Goal: Complete application form: Complete application form

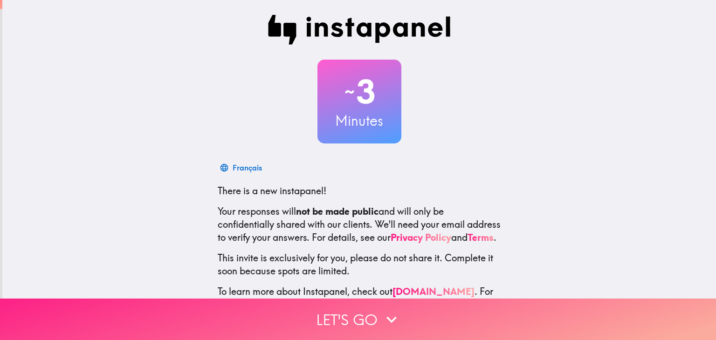
click at [325, 311] on button "Let's go" at bounding box center [358, 319] width 716 height 41
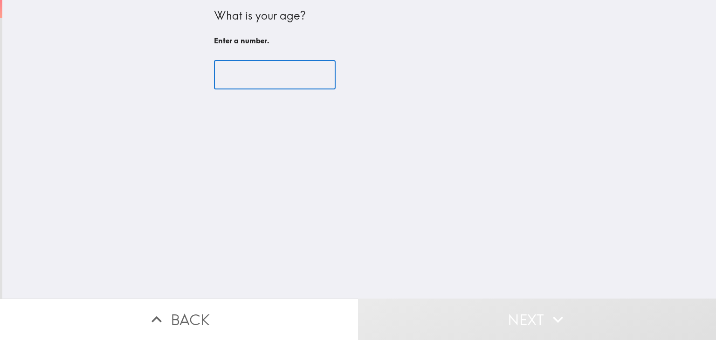
click at [264, 83] on input "number" at bounding box center [275, 75] width 122 height 29
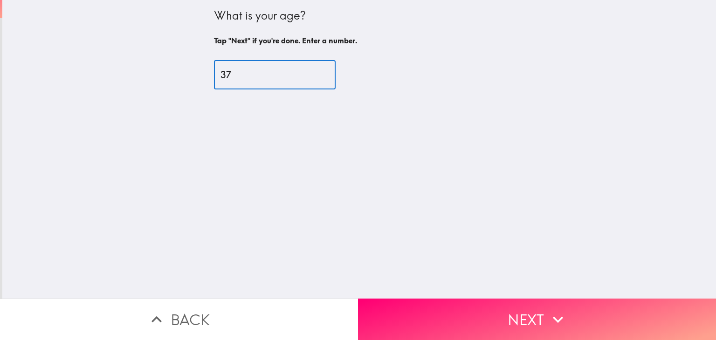
type input "37"
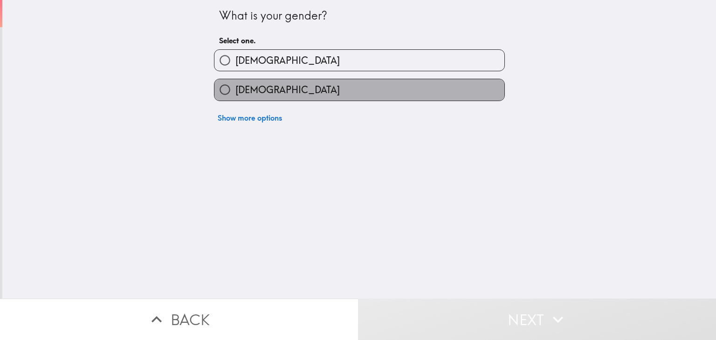
click at [235, 92] on span "[DEMOGRAPHIC_DATA]" at bounding box center [287, 89] width 104 height 13
click at [229, 92] on input "[DEMOGRAPHIC_DATA]" at bounding box center [224, 89] width 21 height 21
radio input "true"
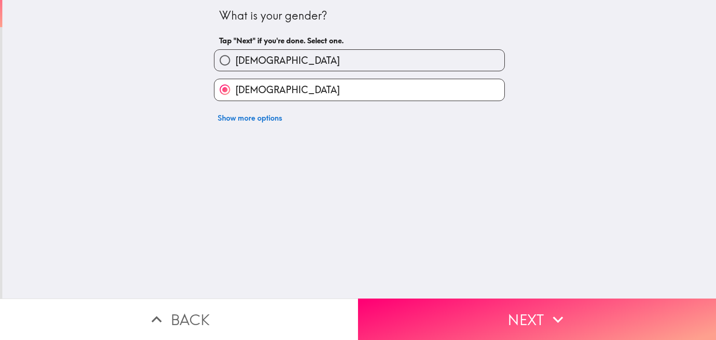
click at [401, 306] on button "Next" at bounding box center [537, 319] width 358 height 41
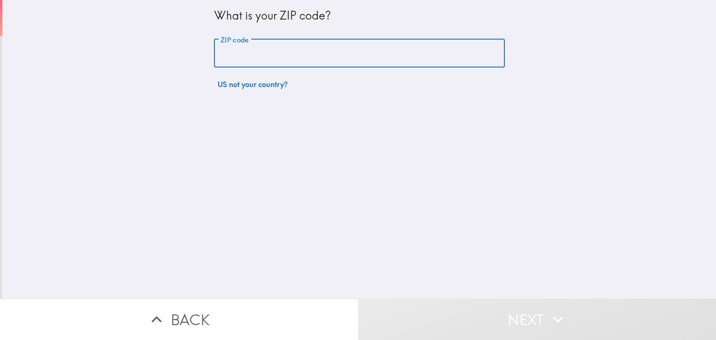
click at [231, 51] on input "ZIP code" at bounding box center [359, 53] width 291 height 29
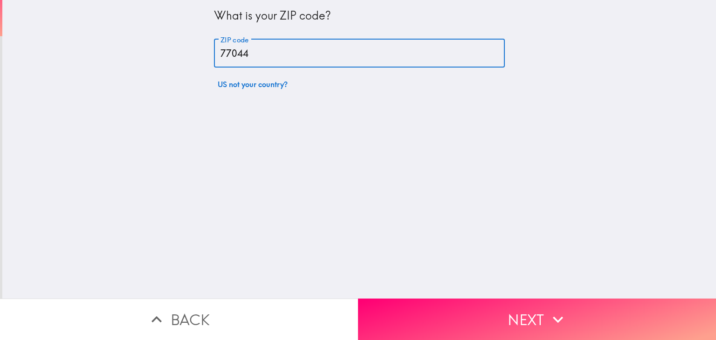
type input "77044"
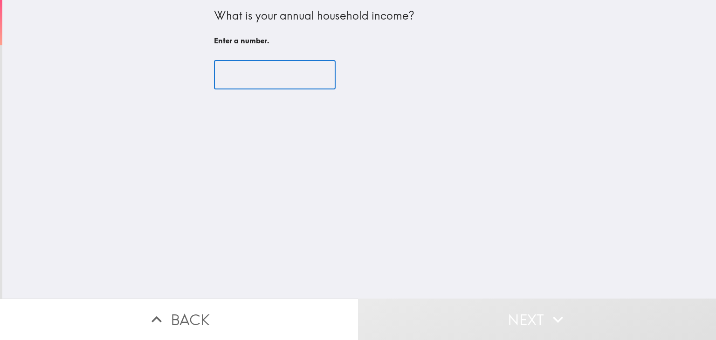
click at [235, 78] on input "number" at bounding box center [275, 75] width 122 height 29
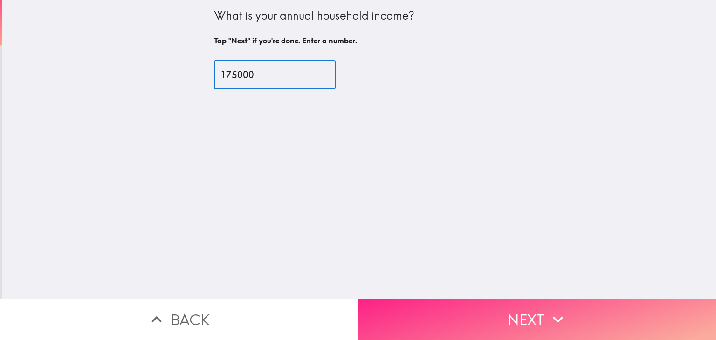
type input "175000"
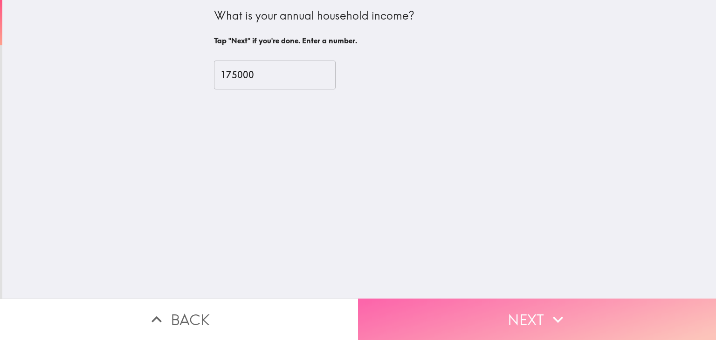
click at [415, 321] on button "Next" at bounding box center [537, 319] width 358 height 41
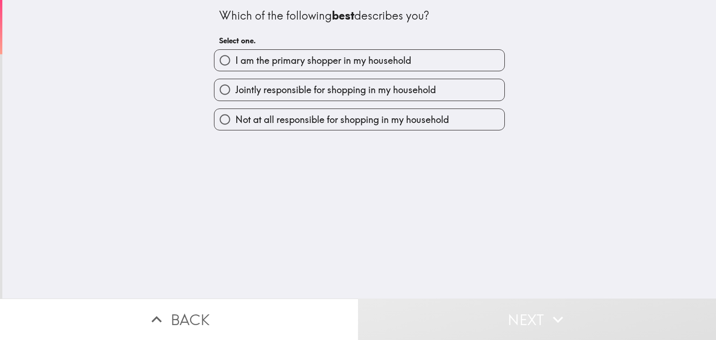
click at [220, 63] on input "I am the primary shopper in my household" at bounding box center [224, 60] width 21 height 21
radio input "true"
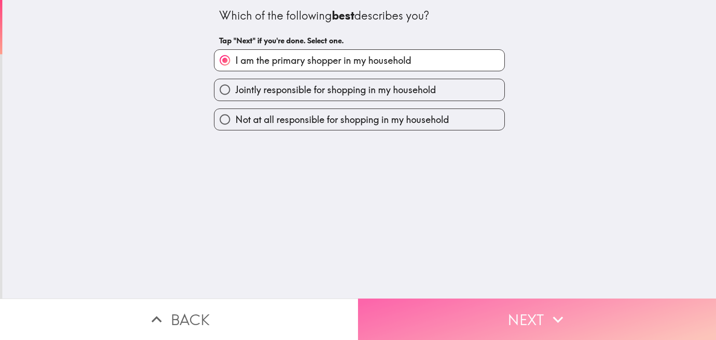
click at [406, 307] on button "Next" at bounding box center [537, 319] width 358 height 41
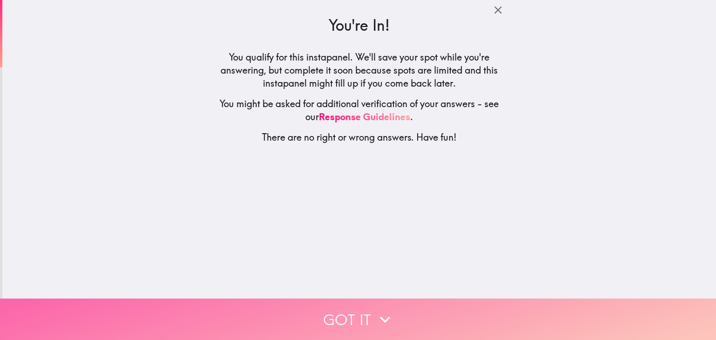
click at [355, 315] on button "Got it" at bounding box center [358, 319] width 716 height 41
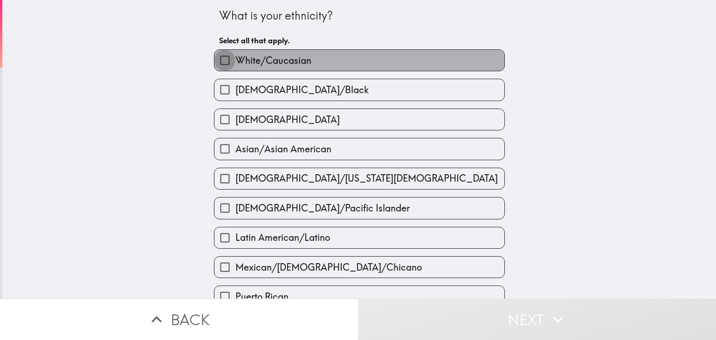
click at [219, 60] on input "White/Caucasian" at bounding box center [224, 60] width 21 height 21
checkbox input "true"
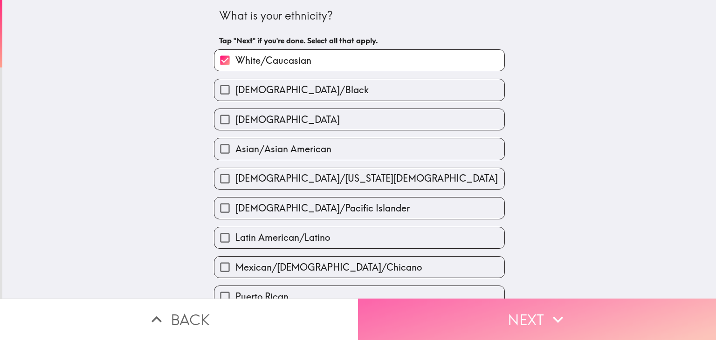
click at [448, 324] on button "Next" at bounding box center [537, 319] width 358 height 41
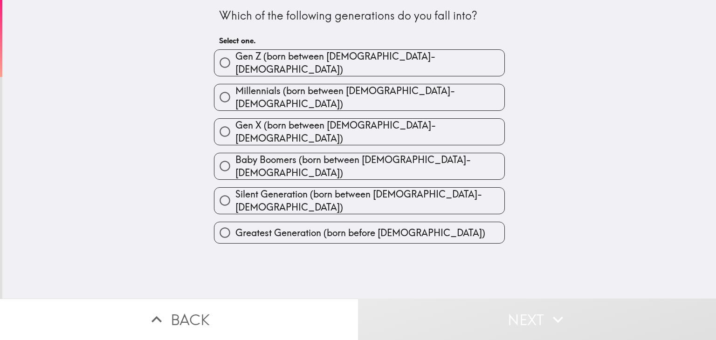
click at [215, 91] on input "Millennials (born between [DEMOGRAPHIC_DATA]-[DEMOGRAPHIC_DATA])" at bounding box center [224, 97] width 21 height 21
radio input "true"
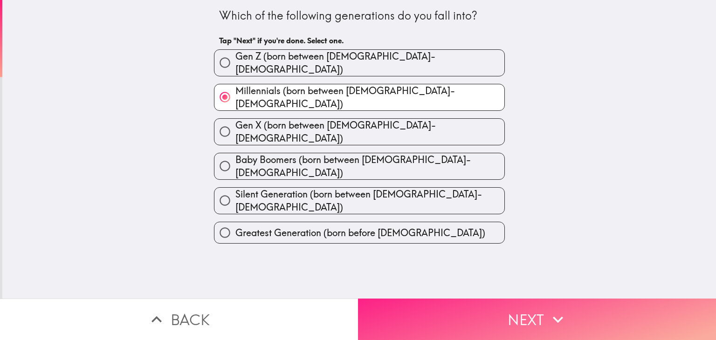
click at [419, 321] on button "Next" at bounding box center [537, 319] width 358 height 41
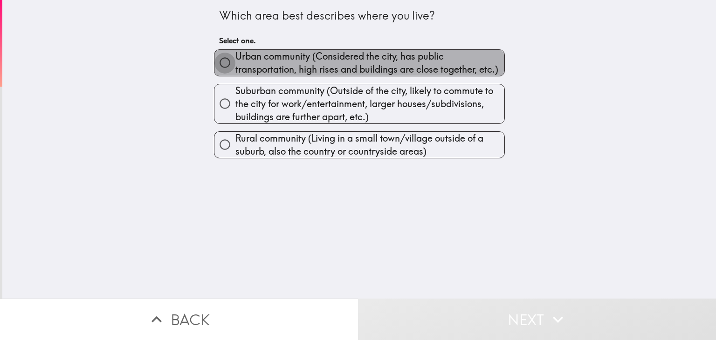
click at [215, 63] on input "Urban community (Considered the city, has public transportation, high rises and…" at bounding box center [224, 62] width 21 height 21
radio input "true"
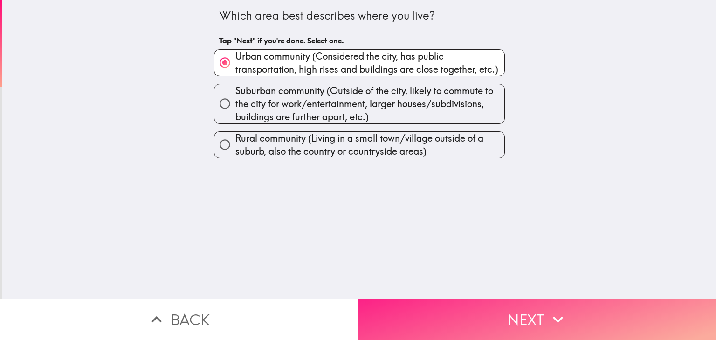
click at [408, 314] on button "Next" at bounding box center [537, 319] width 358 height 41
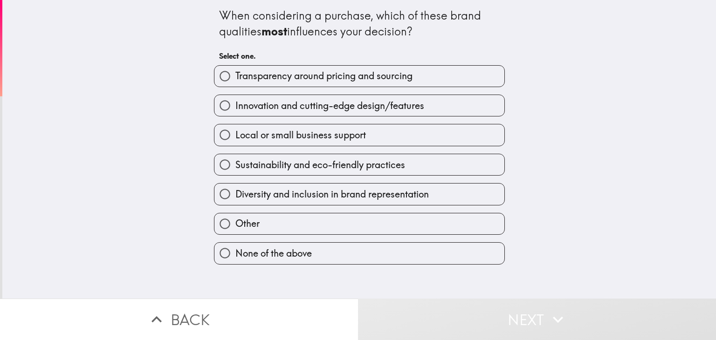
click at [410, 313] on button "Next" at bounding box center [537, 319] width 358 height 41
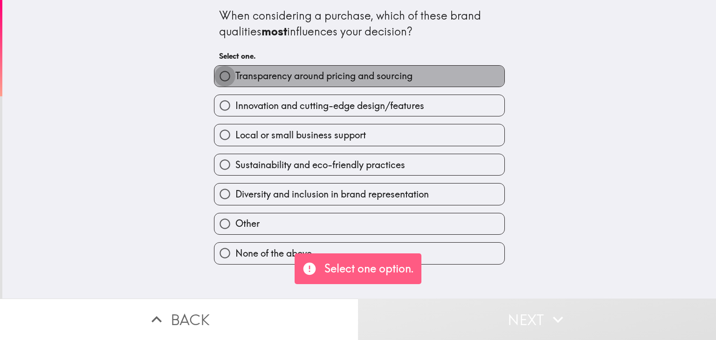
click at [214, 75] on input "Transparency around pricing and sourcing" at bounding box center [224, 76] width 21 height 21
radio input "true"
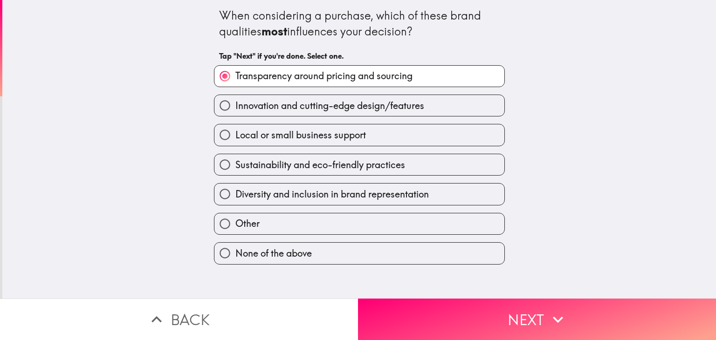
click at [216, 198] on input "Diversity and inclusion in brand representation" at bounding box center [224, 194] width 21 height 21
radio input "true"
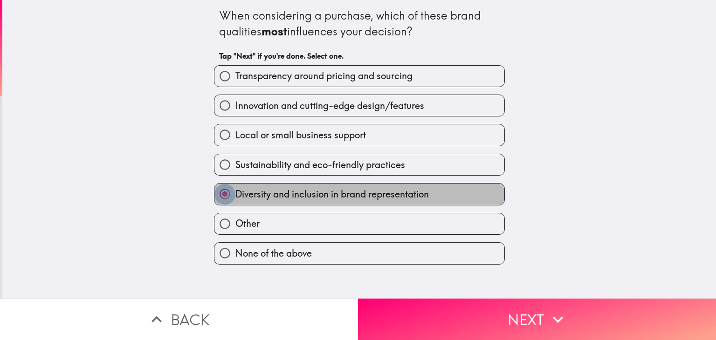
click at [220, 193] on input "Diversity and inclusion in brand representation" at bounding box center [224, 194] width 21 height 21
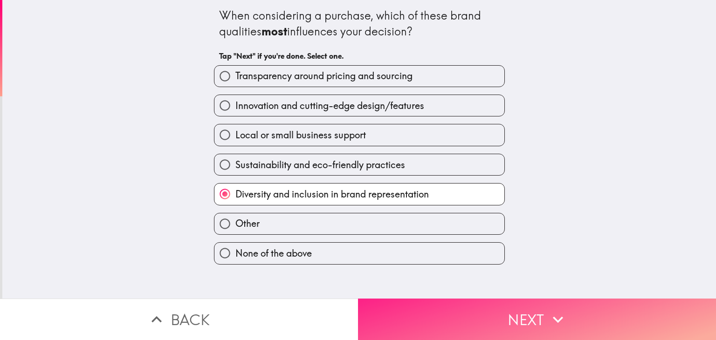
click at [415, 314] on button "Next" at bounding box center [537, 319] width 358 height 41
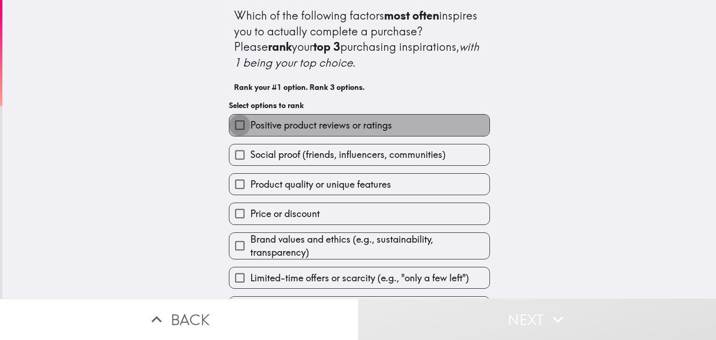
click at [231, 124] on input "Positive product reviews or ratings" at bounding box center [239, 125] width 21 height 21
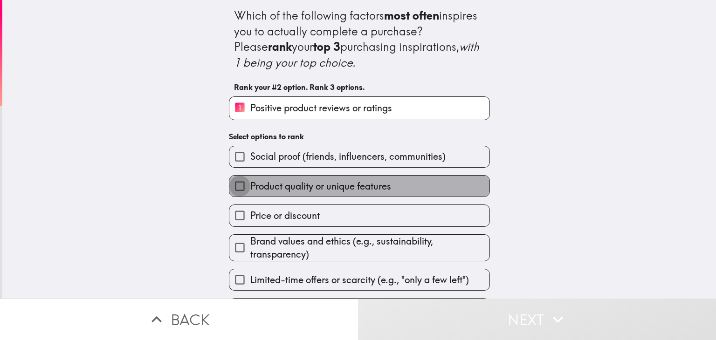
click at [230, 182] on input "Product quality or unique features" at bounding box center [239, 186] width 21 height 21
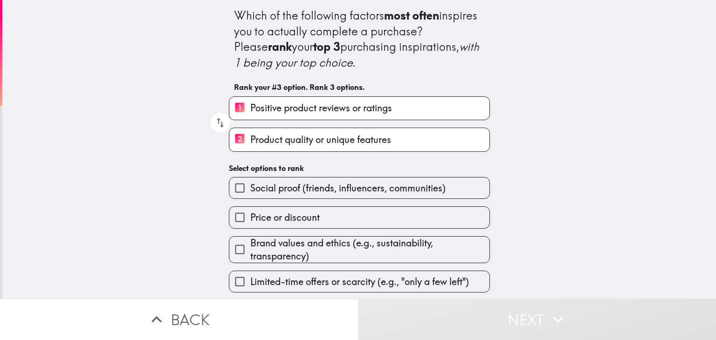
click at [235, 215] on input "Price or discount" at bounding box center [239, 217] width 21 height 21
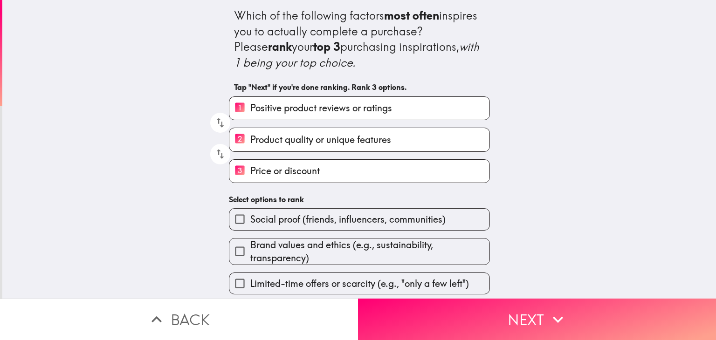
click at [231, 185] on div "Which of the following factors most often inspires you to actually complete a p…" at bounding box center [359, 162] width 298 height 324
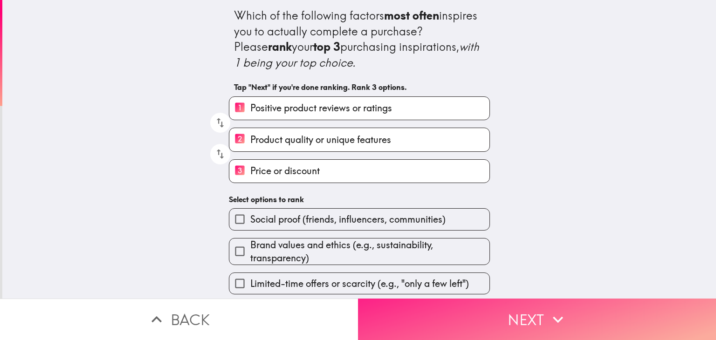
click at [436, 312] on button "Next" at bounding box center [537, 319] width 358 height 41
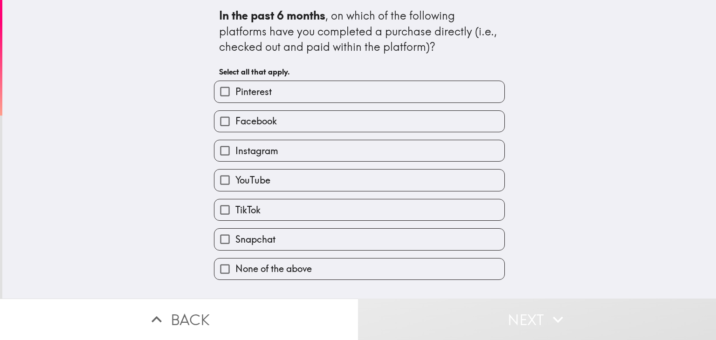
click at [435, 311] on button "Next" at bounding box center [537, 319] width 358 height 41
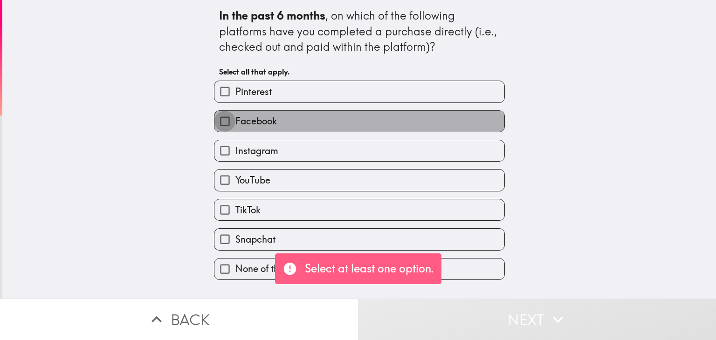
click at [221, 129] on input "Facebook" at bounding box center [224, 121] width 21 height 21
checkbox input "true"
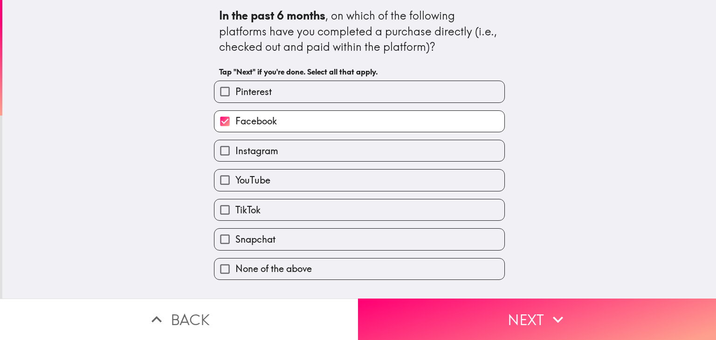
click at [219, 148] on input "Instagram" at bounding box center [224, 150] width 21 height 21
checkbox input "true"
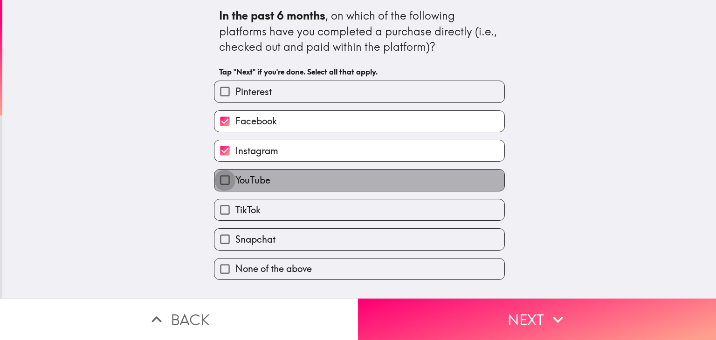
click at [215, 176] on input "YouTube" at bounding box center [224, 180] width 21 height 21
checkbox input "true"
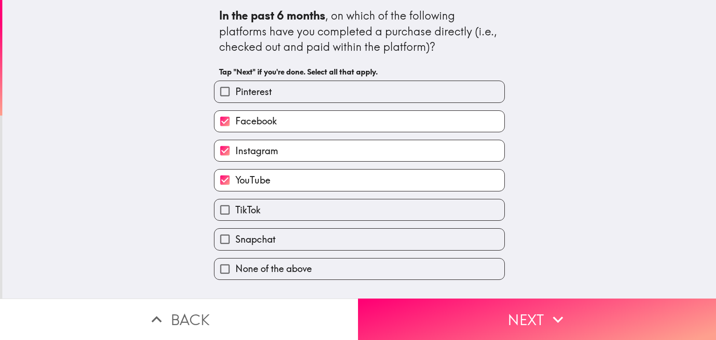
click at [215, 240] on input "Snapchat" at bounding box center [224, 239] width 21 height 21
checkbox input "true"
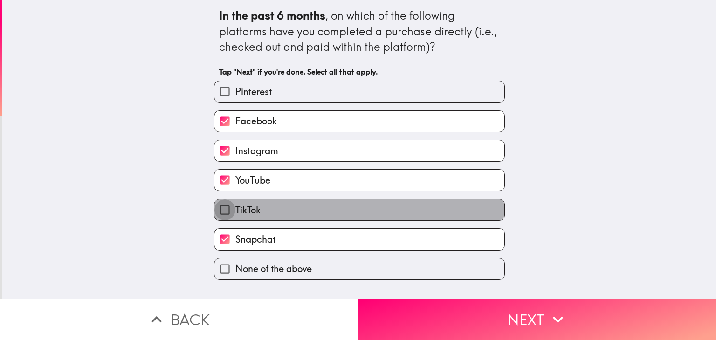
click at [214, 217] on input "TikTok" at bounding box center [224, 209] width 21 height 21
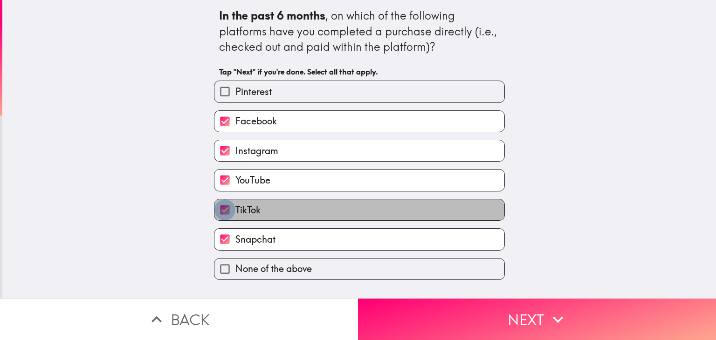
click at [222, 205] on input "TikTok" at bounding box center [224, 209] width 21 height 21
checkbox input "false"
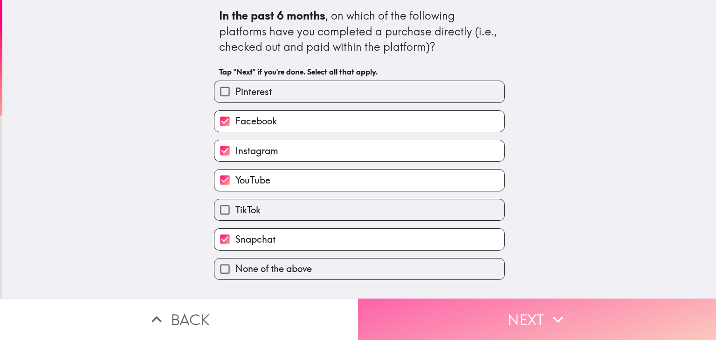
click at [414, 301] on button "Next" at bounding box center [537, 319] width 358 height 41
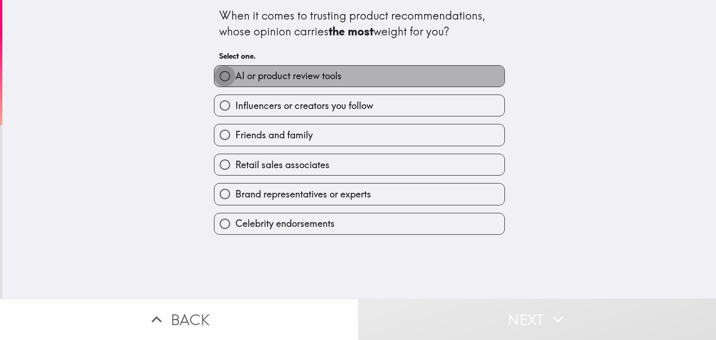
click at [219, 75] on input "AI or product review tools" at bounding box center [224, 76] width 21 height 21
radio input "true"
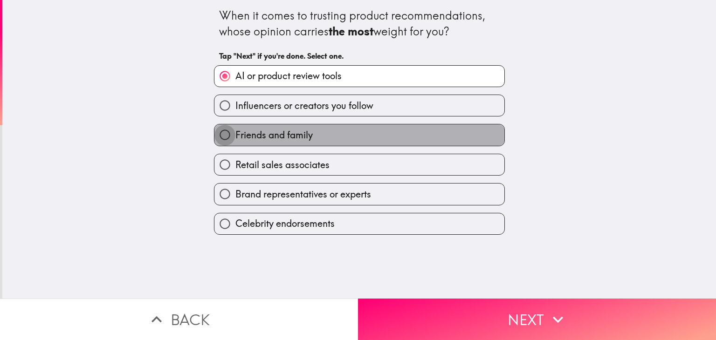
click at [216, 135] on input "Friends and family" at bounding box center [224, 134] width 21 height 21
radio input "true"
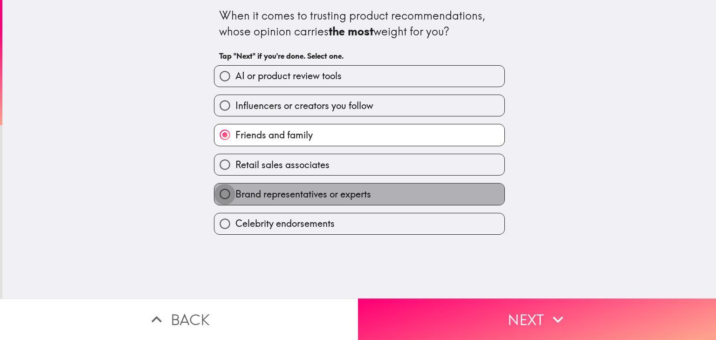
click at [216, 191] on input "Brand representatives or experts" at bounding box center [224, 194] width 21 height 21
radio input "true"
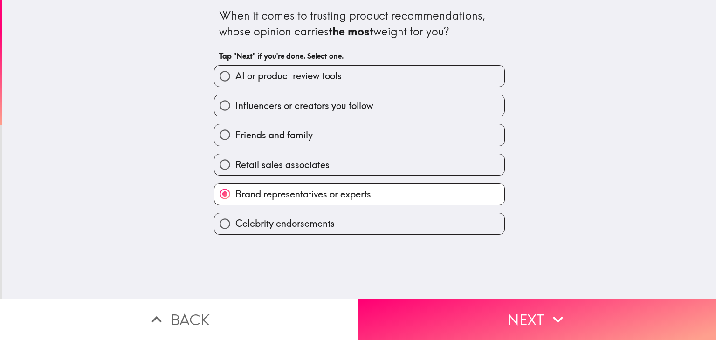
click at [220, 72] on input "AI or product review tools" at bounding box center [224, 76] width 21 height 21
radio input "true"
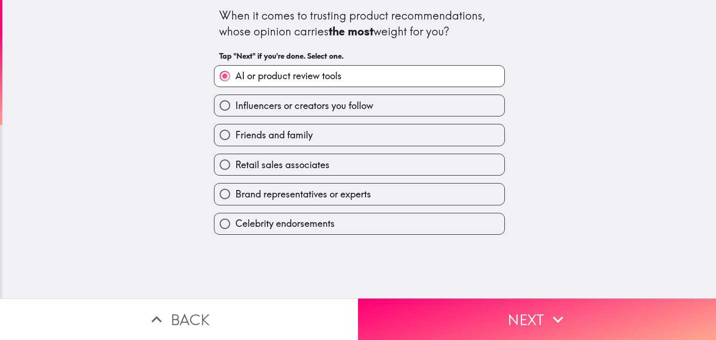
click at [219, 192] on input "Brand representatives or experts" at bounding box center [224, 194] width 21 height 21
radio input "true"
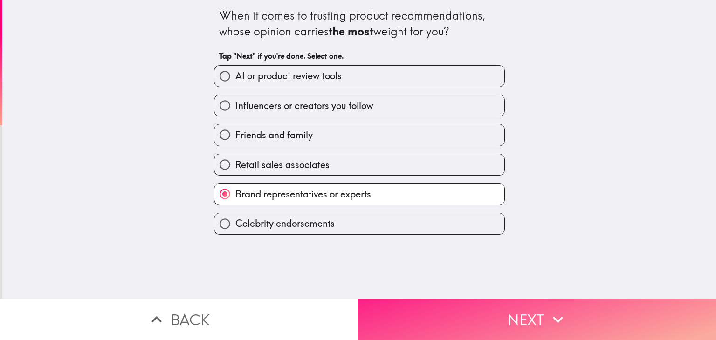
click at [474, 302] on button "Next" at bounding box center [537, 319] width 358 height 41
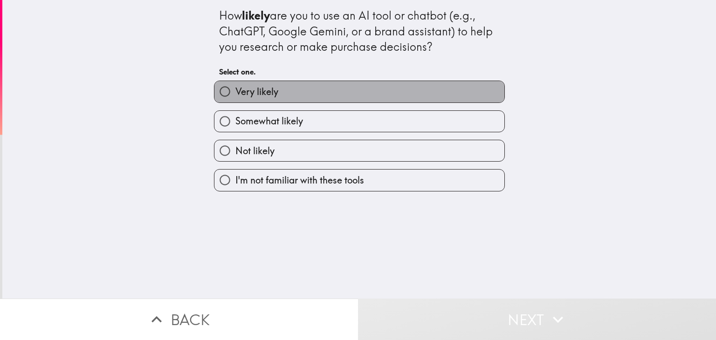
click at [270, 90] on span "Very likely" at bounding box center [256, 91] width 43 height 13
click at [235, 90] on input "Very likely" at bounding box center [224, 91] width 21 height 21
radio input "true"
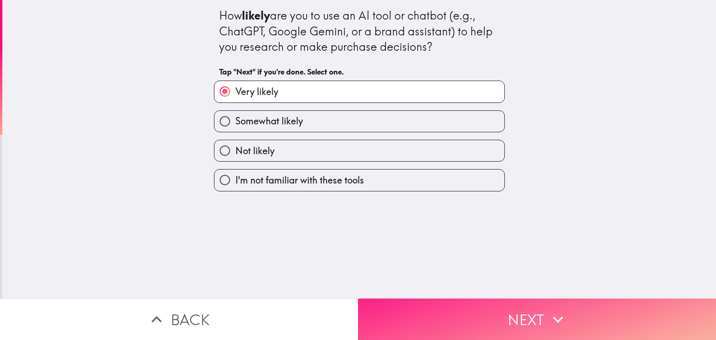
click at [425, 312] on button "Next" at bounding box center [537, 319] width 358 height 41
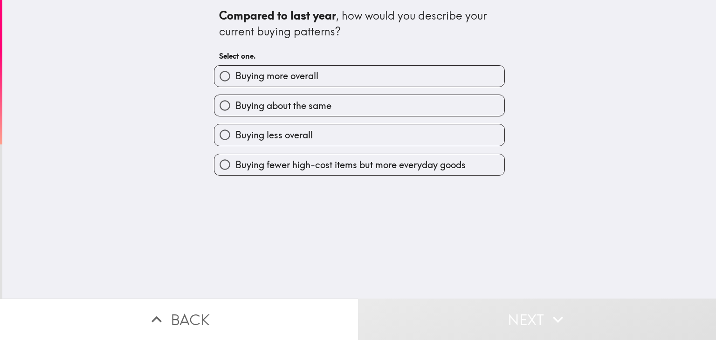
click at [251, 80] on span "Buying more overall" at bounding box center [276, 75] width 83 height 13
click at [235, 80] on input "Buying more overall" at bounding box center [224, 76] width 21 height 21
radio input "true"
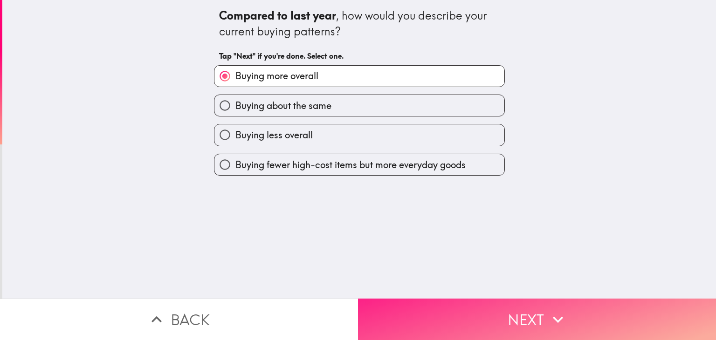
click at [416, 299] on button "Next" at bounding box center [537, 319] width 358 height 41
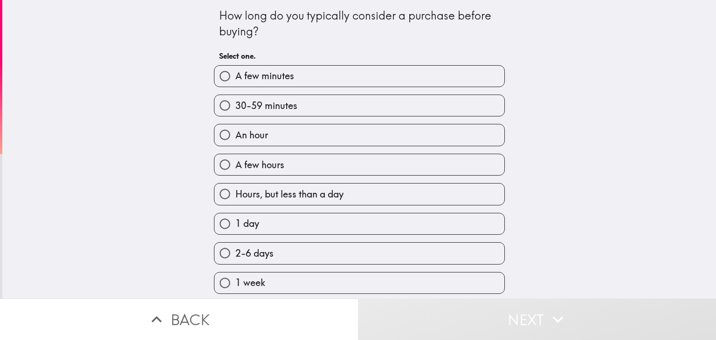
click at [302, 78] on label "A few minutes" at bounding box center [359, 76] width 290 height 21
click at [235, 78] on input "A few minutes" at bounding box center [224, 76] width 21 height 21
radio input "true"
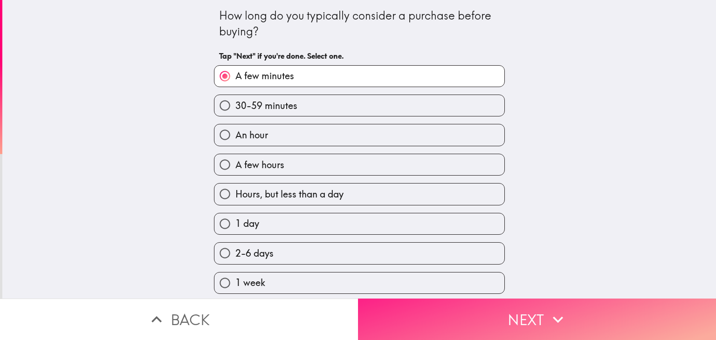
click at [454, 302] on button "Next" at bounding box center [537, 319] width 358 height 41
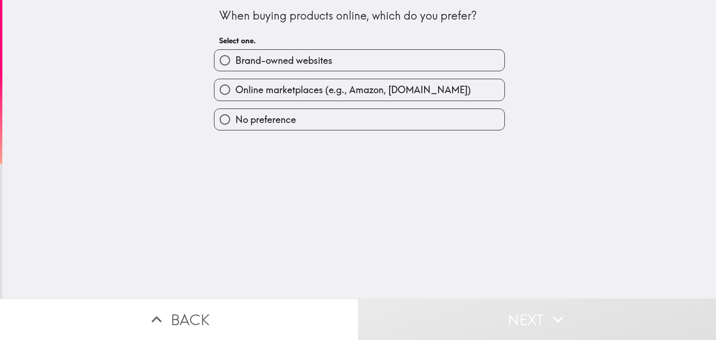
click at [235, 64] on span "Brand-owned websites" at bounding box center [283, 60] width 97 height 13
click at [229, 64] on input "Brand-owned websites" at bounding box center [224, 60] width 21 height 21
radio input "true"
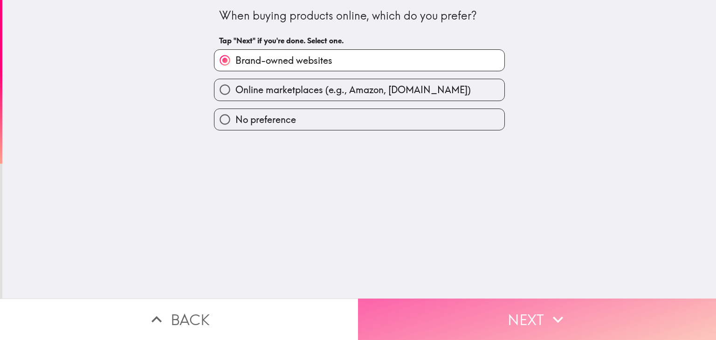
click at [408, 311] on button "Next" at bounding box center [537, 319] width 358 height 41
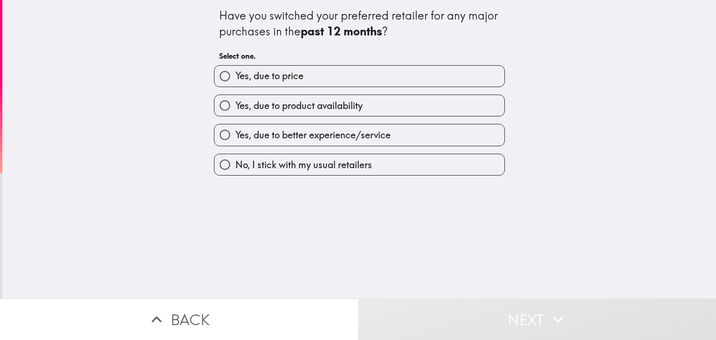
click at [220, 75] on input "Yes, due to price" at bounding box center [224, 76] width 21 height 21
radio input "true"
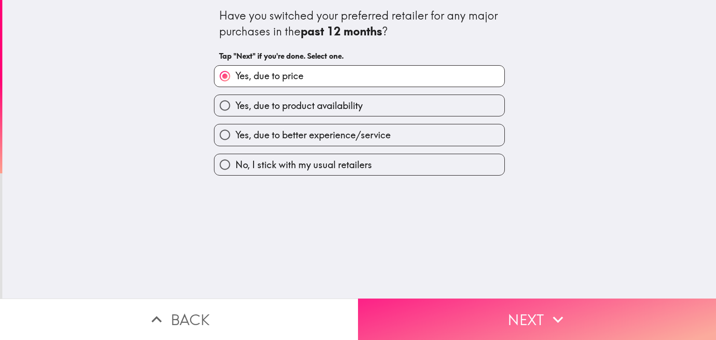
click at [464, 311] on button "Next" at bounding box center [537, 319] width 358 height 41
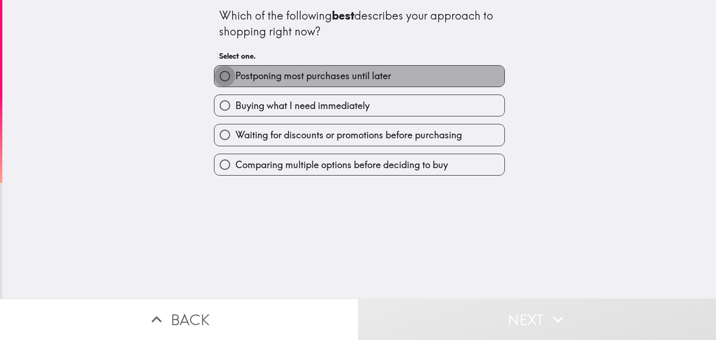
click at [221, 74] on input "Postponing most purchases until later" at bounding box center [224, 76] width 21 height 21
radio input "true"
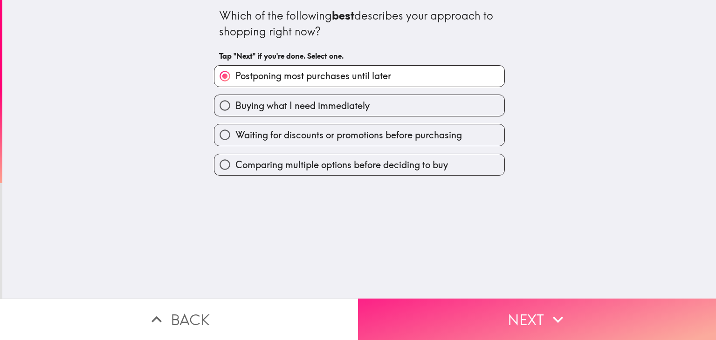
click at [449, 310] on button "Next" at bounding box center [537, 319] width 358 height 41
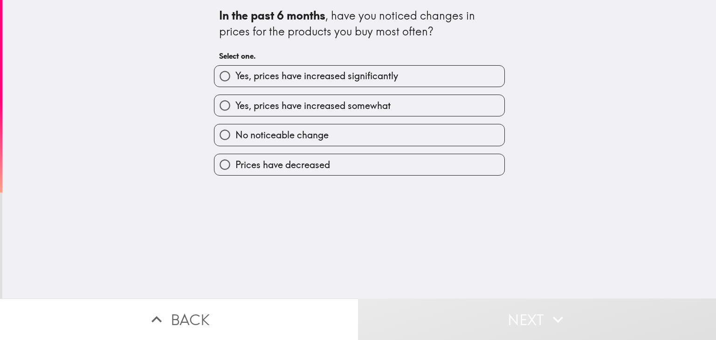
click at [214, 80] on input "Yes, prices have increased significantly" at bounding box center [224, 76] width 21 height 21
radio input "true"
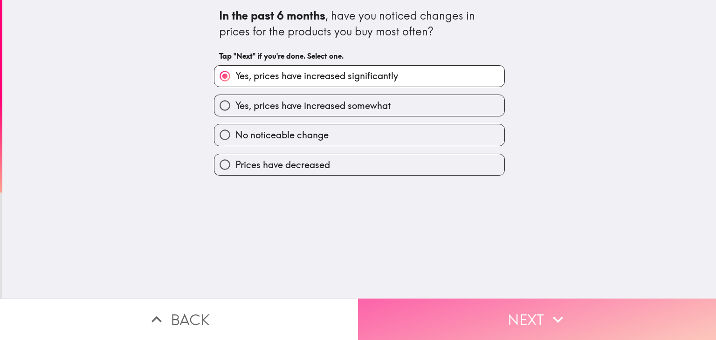
click at [439, 327] on button "Next" at bounding box center [537, 319] width 358 height 41
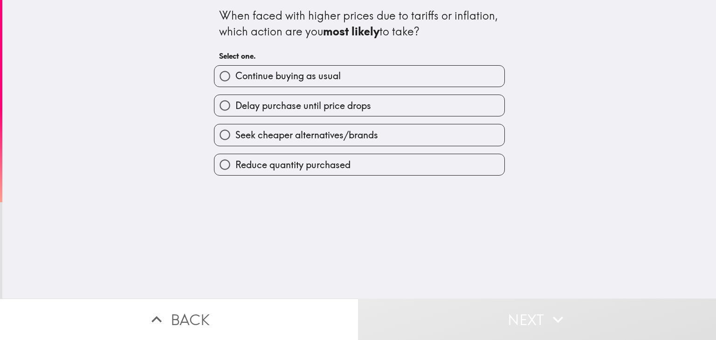
click at [214, 75] on input "Continue buying as usual" at bounding box center [224, 76] width 21 height 21
radio input "true"
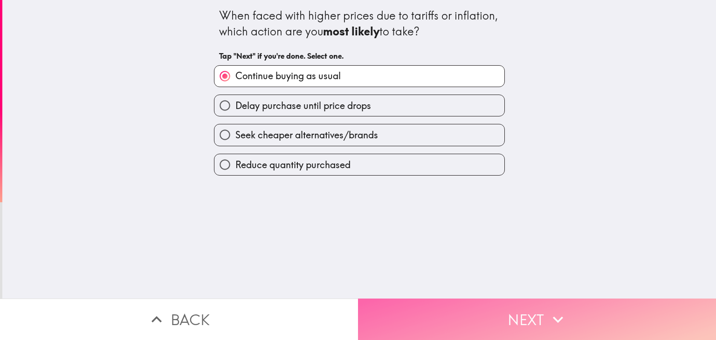
click at [457, 308] on button "Next" at bounding box center [537, 319] width 358 height 41
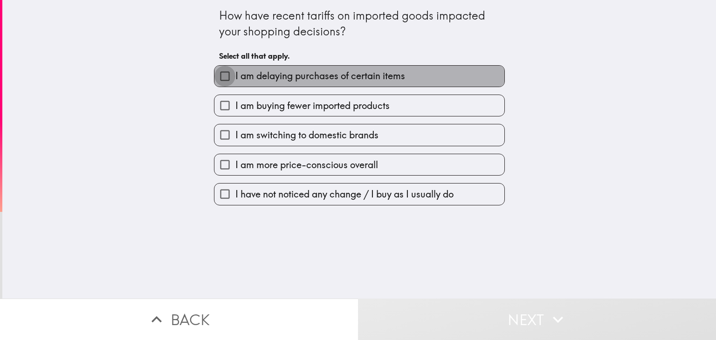
click at [216, 72] on input "I am delaying purchases of certain items" at bounding box center [224, 76] width 21 height 21
checkbox input "true"
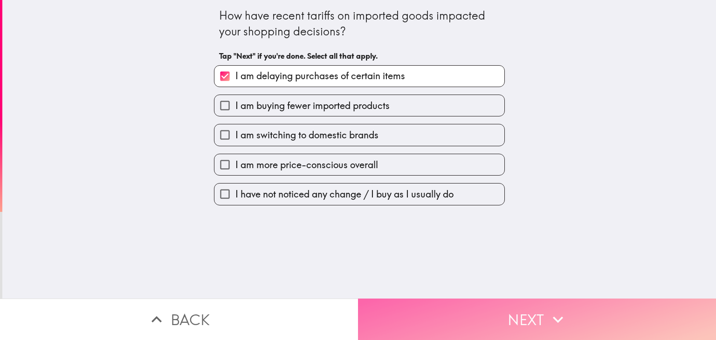
click at [410, 308] on button "Next" at bounding box center [537, 319] width 358 height 41
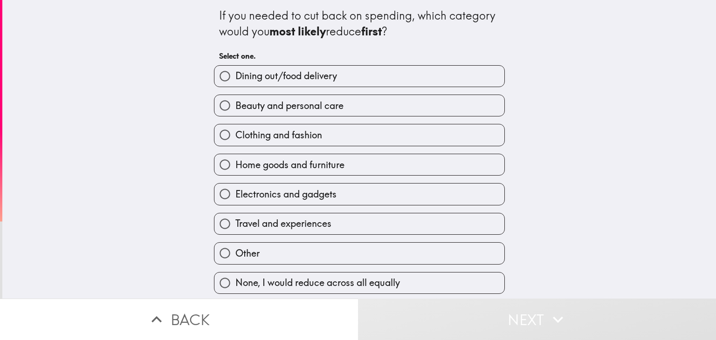
click at [214, 132] on input "Clothing and fashion" at bounding box center [224, 134] width 21 height 21
radio input "true"
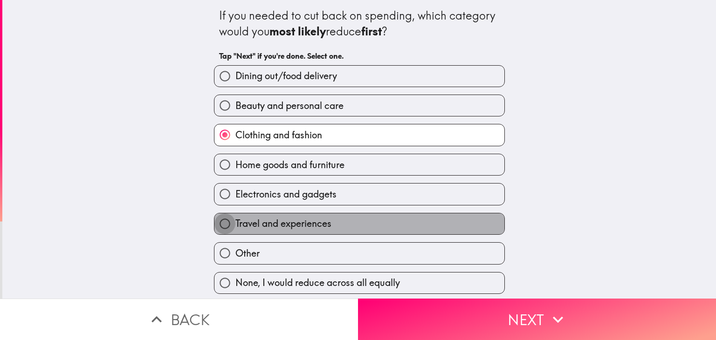
click at [220, 224] on input "Travel and experiences" at bounding box center [224, 223] width 21 height 21
radio input "true"
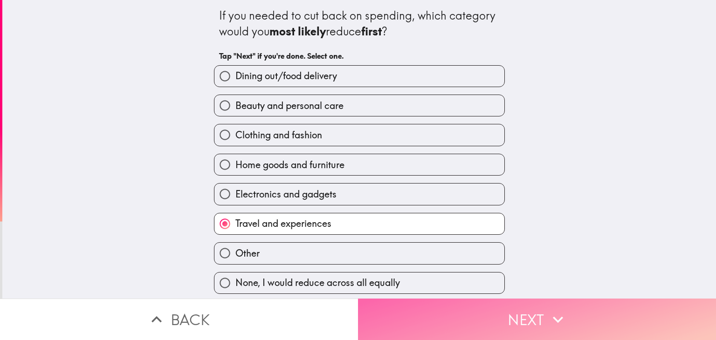
click at [425, 317] on button "Next" at bounding box center [537, 319] width 358 height 41
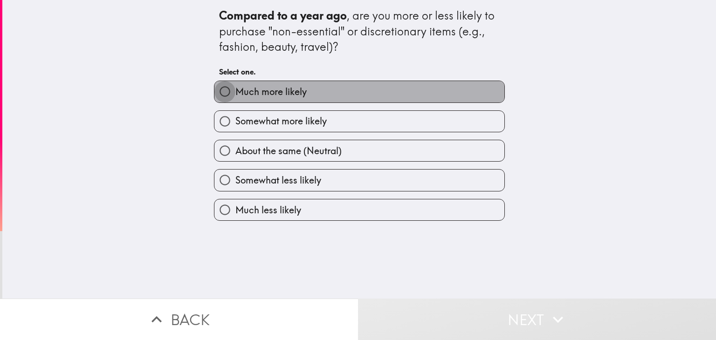
click at [220, 94] on input "Much more likely" at bounding box center [224, 91] width 21 height 21
radio input "true"
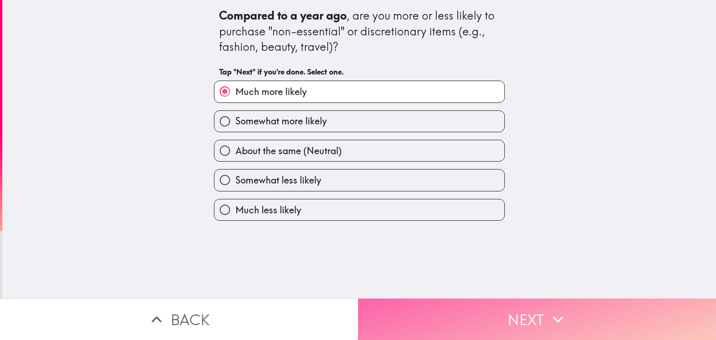
click at [449, 313] on button "Next" at bounding box center [537, 319] width 358 height 41
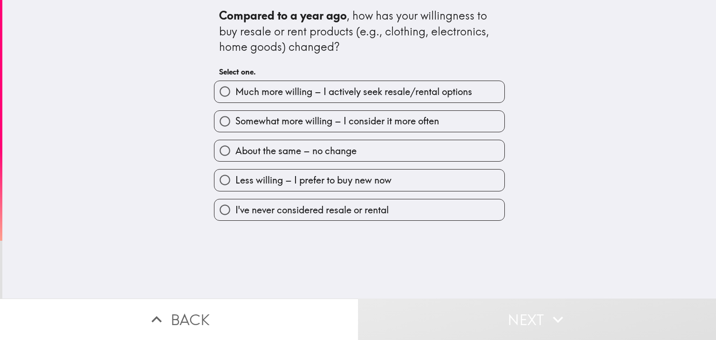
click at [219, 91] on input "Much more willing – I actively seek resale/rental options" at bounding box center [224, 91] width 21 height 21
radio input "true"
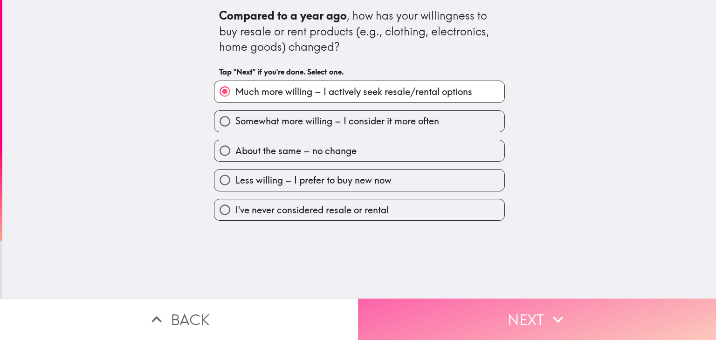
click at [423, 324] on button "Next" at bounding box center [537, 319] width 358 height 41
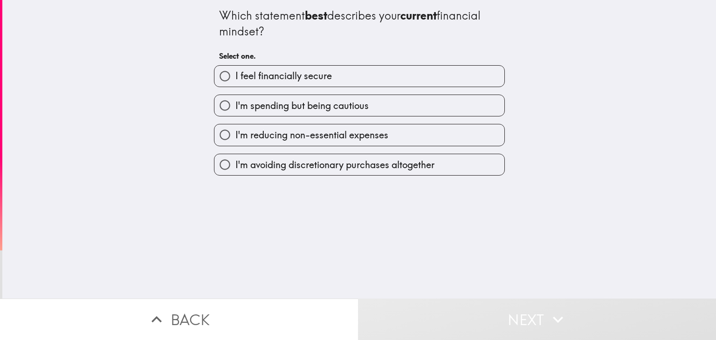
click at [220, 75] on input "I feel financially secure" at bounding box center [224, 76] width 21 height 21
radio input "true"
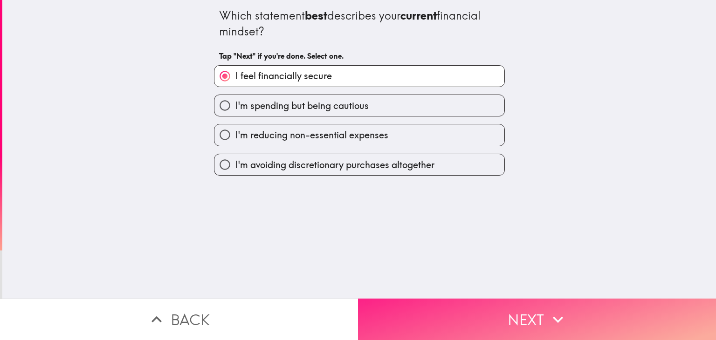
click at [500, 312] on button "Next" at bounding box center [537, 319] width 358 height 41
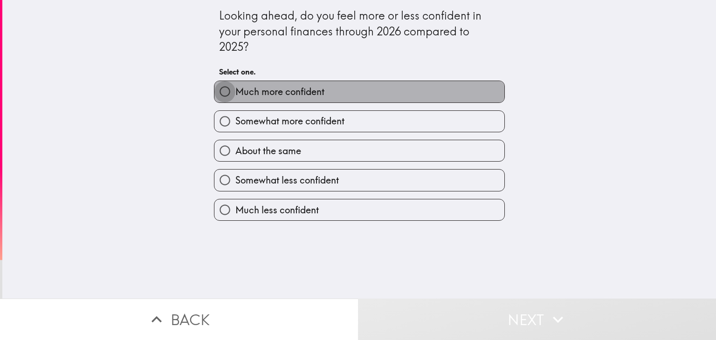
click at [218, 91] on input "Much more confident" at bounding box center [224, 91] width 21 height 21
radio input "true"
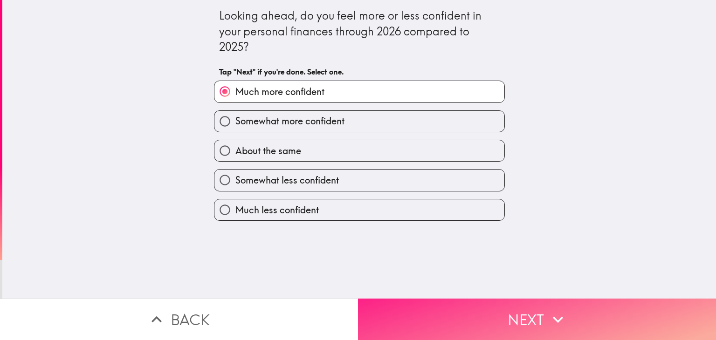
click at [464, 315] on button "Next" at bounding box center [537, 319] width 358 height 41
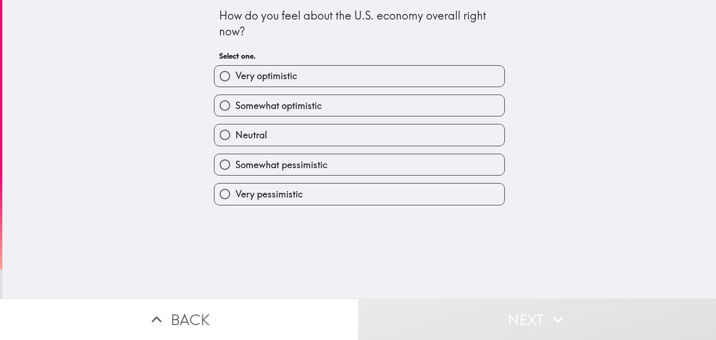
click at [218, 76] on input "Very optimistic" at bounding box center [224, 76] width 21 height 21
radio input "true"
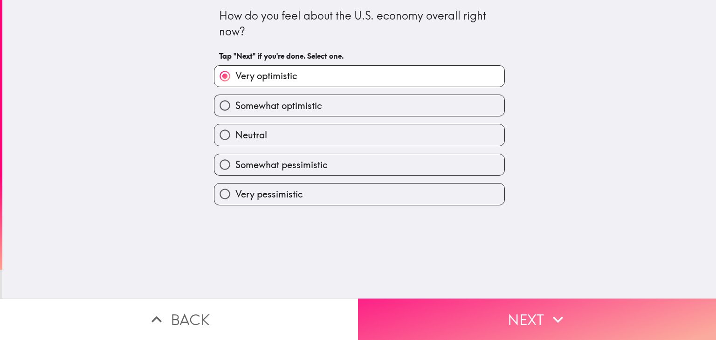
click at [411, 302] on button "Next" at bounding box center [537, 319] width 358 height 41
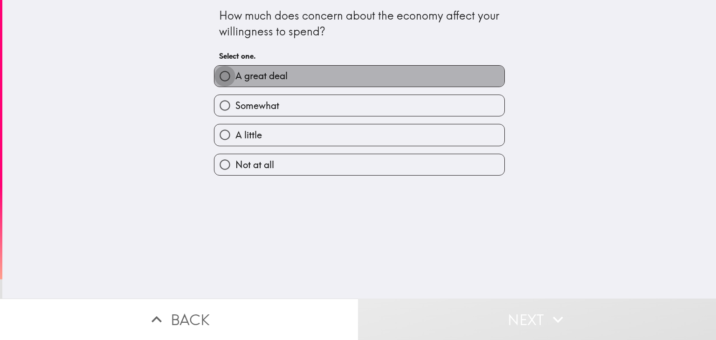
click at [214, 79] on input "A great deal" at bounding box center [224, 76] width 21 height 21
radio input "true"
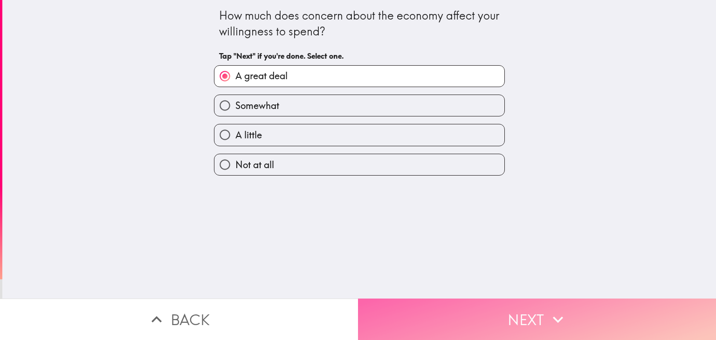
click at [435, 308] on button "Next" at bounding box center [537, 319] width 358 height 41
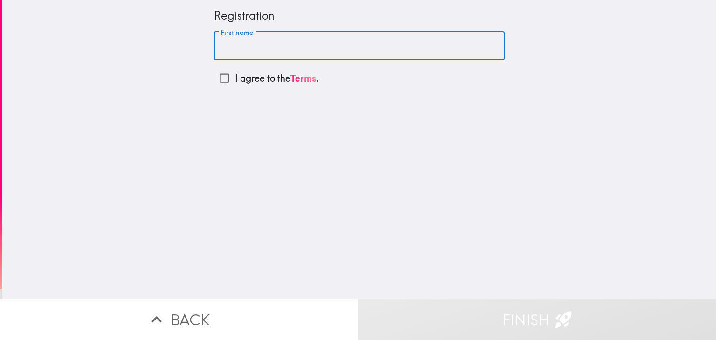
click at [268, 49] on input "First name" at bounding box center [359, 46] width 291 height 29
click at [257, 48] on input "[PERSON_NAME]" at bounding box center [359, 46] width 291 height 29
type input "[PERSON_NAME] [PERSON_NAME]"
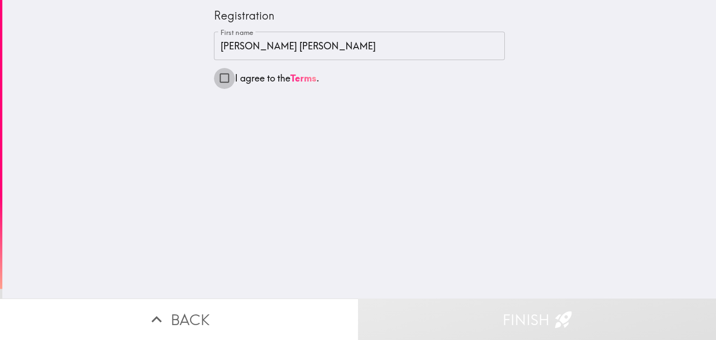
click at [220, 81] on input "I agree to the Terms ." at bounding box center [224, 78] width 21 height 21
checkbox input "true"
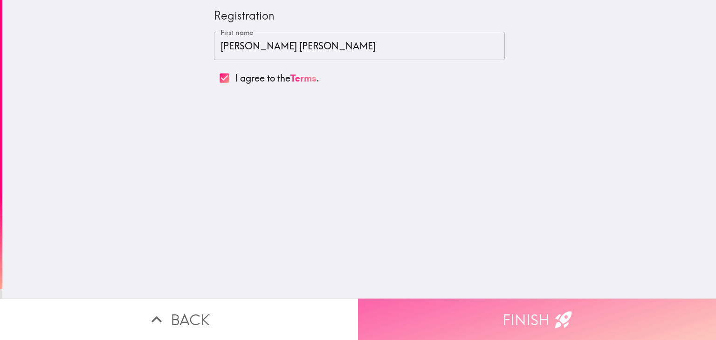
click at [425, 308] on button "Finish" at bounding box center [537, 319] width 358 height 41
